Goal: Transaction & Acquisition: Register for event/course

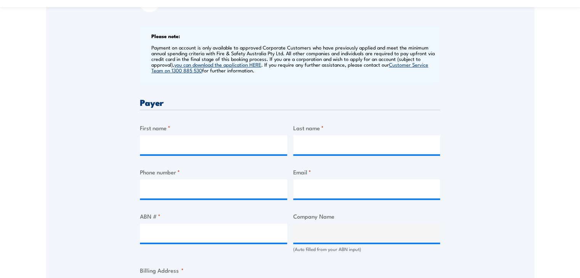
scroll to position [343, 0]
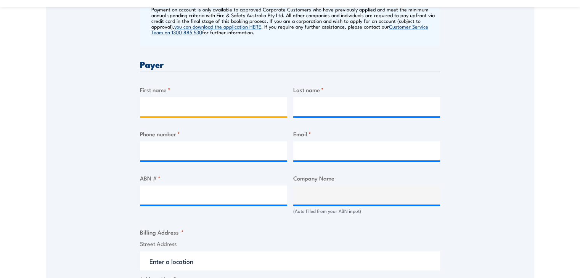
click at [151, 105] on input "First name *" at bounding box center [213, 106] width 147 height 19
click at [226, 110] on input "First name *" at bounding box center [213, 106] width 147 height 19
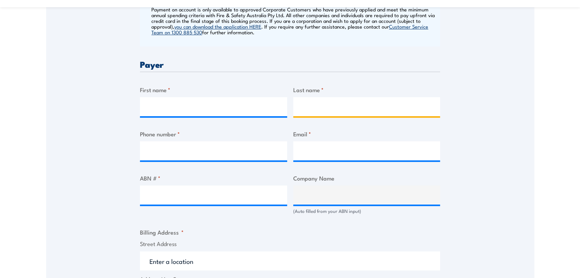
click at [325, 105] on input "Last name *" at bounding box center [366, 106] width 147 height 19
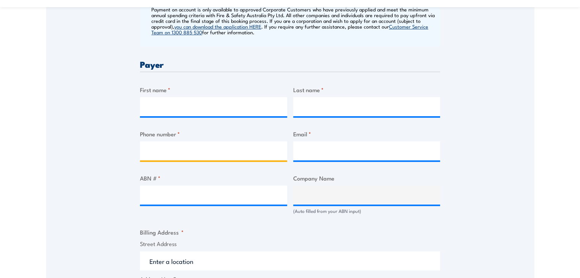
drag, startPoint x: 181, startPoint y: 150, endPoint x: 263, endPoint y: 151, distance: 81.2
click at [181, 150] on input "Phone number *" at bounding box center [213, 150] width 147 height 19
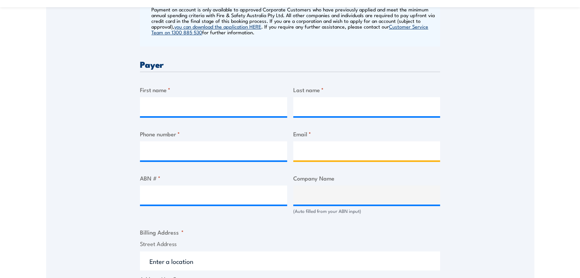
click at [317, 153] on input "Email *" at bounding box center [366, 150] width 147 height 19
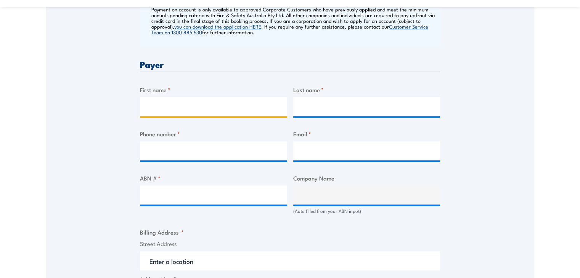
drag, startPoint x: 187, startPoint y: 109, endPoint x: 290, endPoint y: 103, distance: 102.3
click at [195, 107] on input "First name *" at bounding box center [213, 106] width 147 height 19
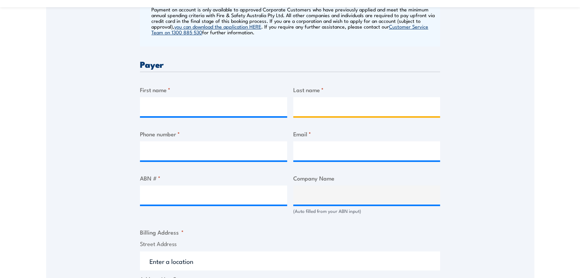
click at [321, 107] on input "Last name *" at bounding box center [366, 106] width 147 height 19
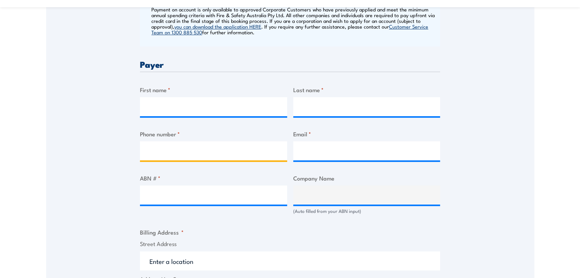
click at [218, 159] on input "Phone number *" at bounding box center [213, 150] width 147 height 19
click at [313, 163] on div "Billing details I am enroling as: * An individual (I am paying for this myself)…" at bounding box center [290, 238] width 300 height 739
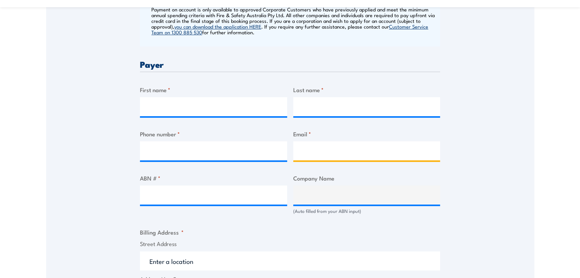
click at [316, 154] on input "Email *" at bounding box center [366, 150] width 147 height 19
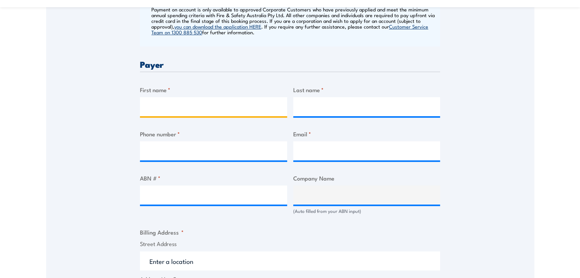
click at [191, 100] on input "First name *" at bounding box center [213, 106] width 147 height 19
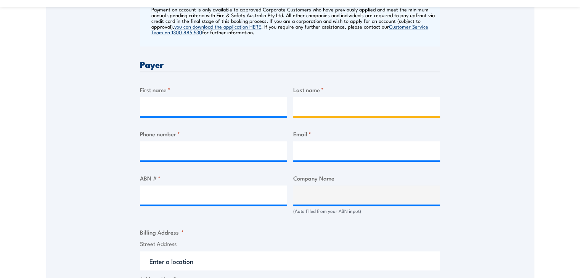
drag, startPoint x: 331, startPoint y: 109, endPoint x: 223, endPoint y: 167, distance: 122.4
click at [323, 112] on input "Last name *" at bounding box center [366, 106] width 147 height 19
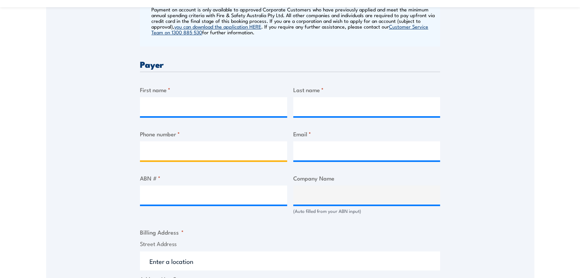
click at [203, 153] on input "Phone number *" at bounding box center [213, 150] width 147 height 19
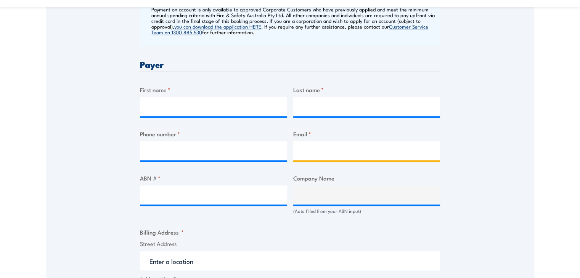
click at [317, 154] on input "Email *" at bounding box center [366, 150] width 147 height 19
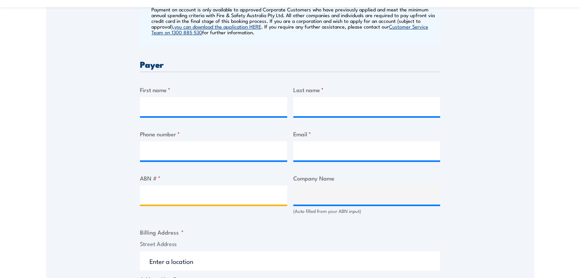
click at [219, 199] on input "ABN # *" at bounding box center [213, 195] width 147 height 19
click at [472, 203] on div "Speak to a specialist CALL [PHONE_NUMBER] CALL [PHONE_NUMBER] " * " indicates r…" at bounding box center [290, 200] width 488 height 822
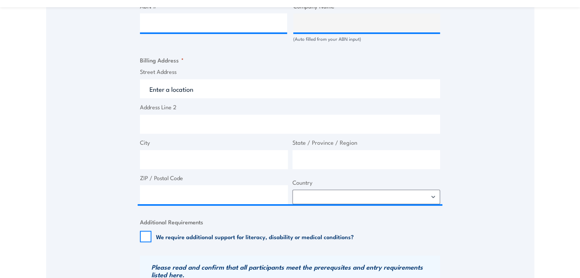
scroll to position [533, 0]
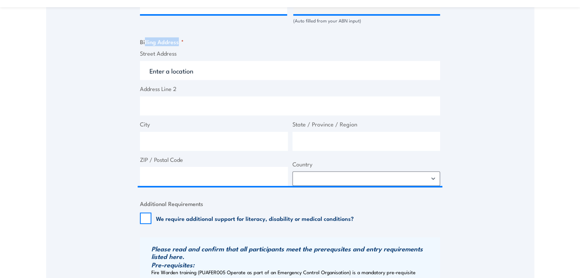
drag, startPoint x: 163, startPoint y: 40, endPoint x: 145, endPoint y: 40, distance: 18.3
click at [145, 40] on fieldset "Billing Address * Street Address Address Line 2 City State / Province / Region …" at bounding box center [290, 111] width 300 height 149
click at [194, 46] on fieldset "Billing Address * Street Address Address Line 2 City State / Province / Region …" at bounding box center [290, 111] width 300 height 149
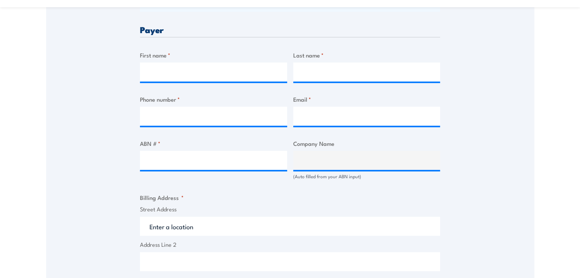
scroll to position [343, 0]
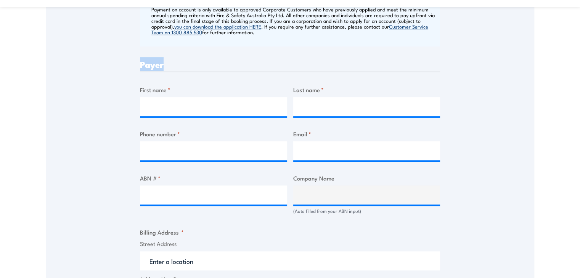
drag, startPoint x: 164, startPoint y: 64, endPoint x: 114, endPoint y: 59, distance: 50.2
click at [114, 59] on div "Speak to a specialist CALL [PHONE_NUMBER] CALL [PHONE_NUMBER] " * " indicates r…" at bounding box center [290, 200] width 488 height 822
click at [167, 67] on h3 "Payer" at bounding box center [290, 64] width 300 height 9
drag, startPoint x: 176, startPoint y: 61, endPoint x: 112, endPoint y: 64, distance: 63.7
click at [112, 64] on div "Speak to a specialist CALL [PHONE_NUMBER] CALL [PHONE_NUMBER] " * " indicates r…" at bounding box center [290, 200] width 488 height 822
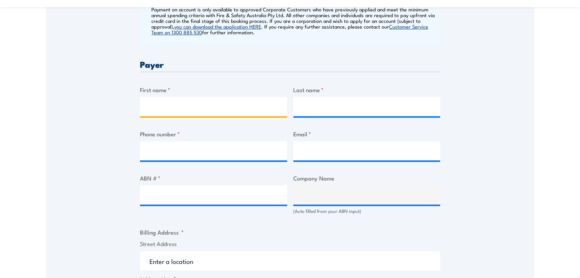
click at [159, 103] on input "First name *" at bounding box center [213, 106] width 147 height 19
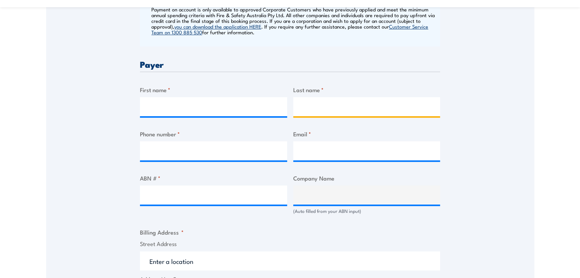
click at [311, 111] on input "Last name *" at bounding box center [366, 106] width 147 height 19
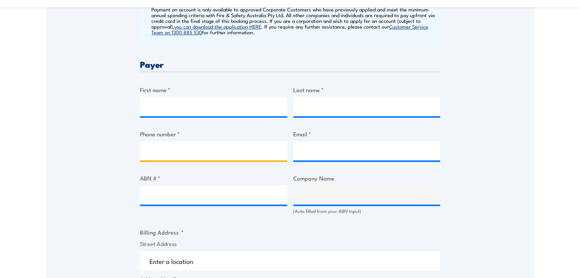
click at [211, 148] on input "Phone number *" at bounding box center [213, 150] width 147 height 19
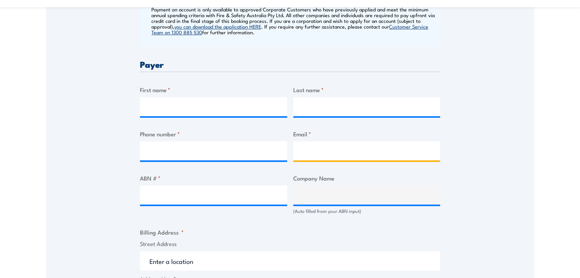
click at [340, 150] on input "Email *" at bounding box center [366, 150] width 147 height 19
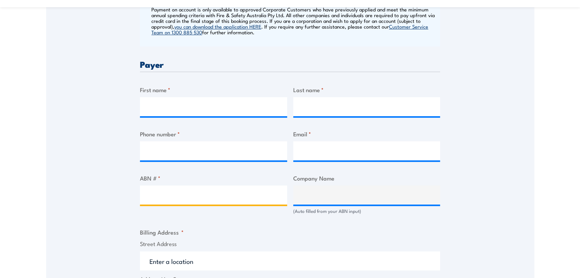
click at [195, 195] on input "ABN # *" at bounding box center [213, 195] width 147 height 19
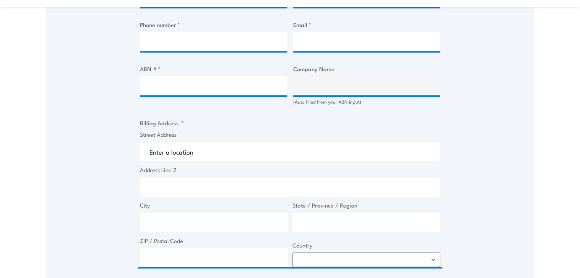
scroll to position [457, 0]
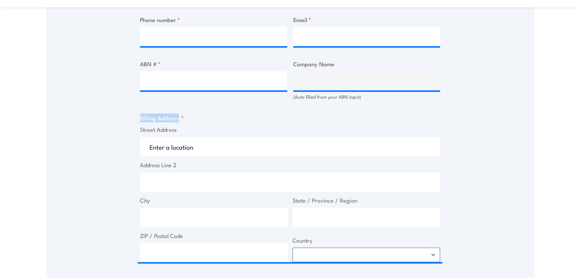
drag, startPoint x: 162, startPoint y: 117, endPoint x: 120, endPoint y: 118, distance: 42.7
click at [120, 118] on div "Speak to a specialist CALL [PHONE_NUMBER] CALL [PHONE_NUMBER] " * " indicates r…" at bounding box center [290, 86] width 488 height 822
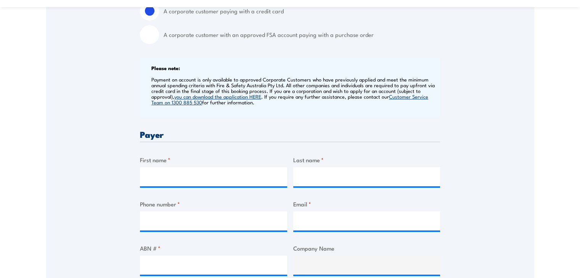
scroll to position [343, 0]
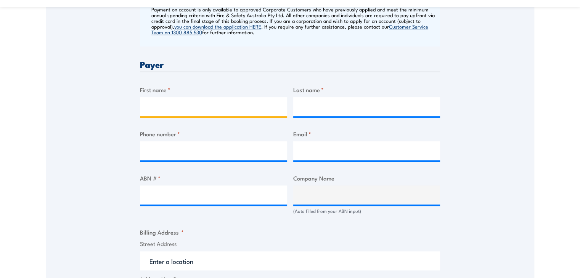
click at [163, 109] on input "First name *" at bounding box center [213, 106] width 147 height 19
type input "Ally"
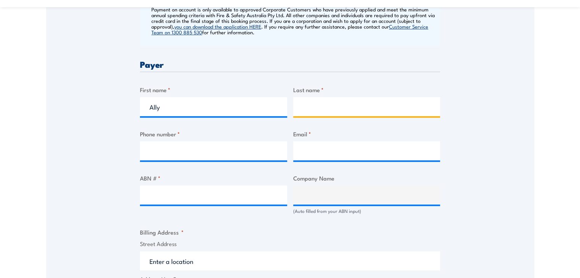
click at [343, 112] on input "Last name *" at bounding box center [366, 106] width 147 height 19
type input "[DEMOGRAPHIC_DATA]"
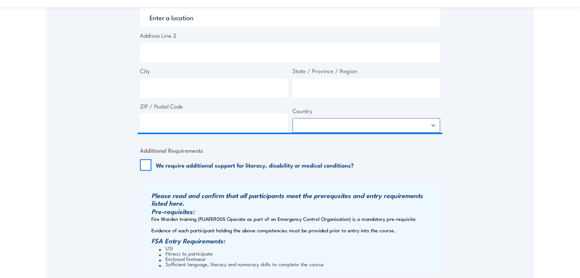
scroll to position [648, 0]
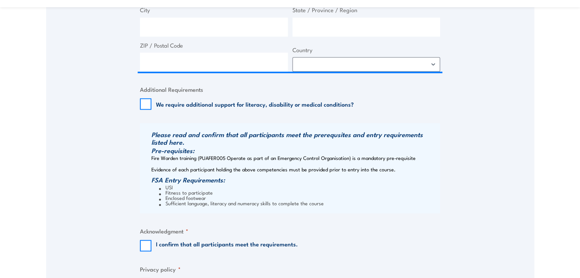
type input "04"
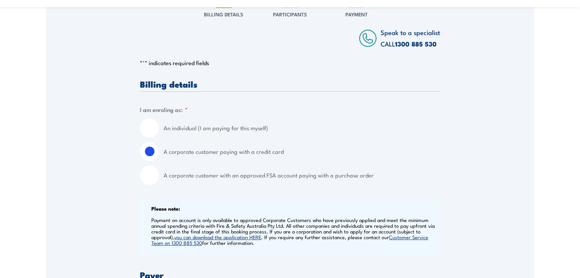
scroll to position [38, 0]
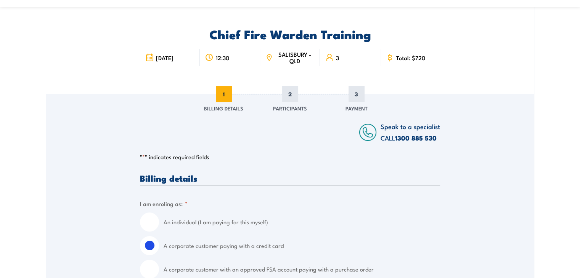
click at [290, 94] on span "2" at bounding box center [290, 94] width 16 height 16
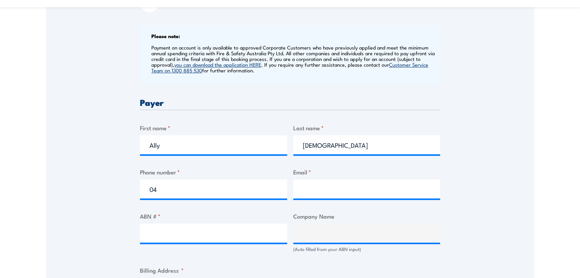
scroll to position [419, 0]
